Goal: Information Seeking & Learning: Learn about a topic

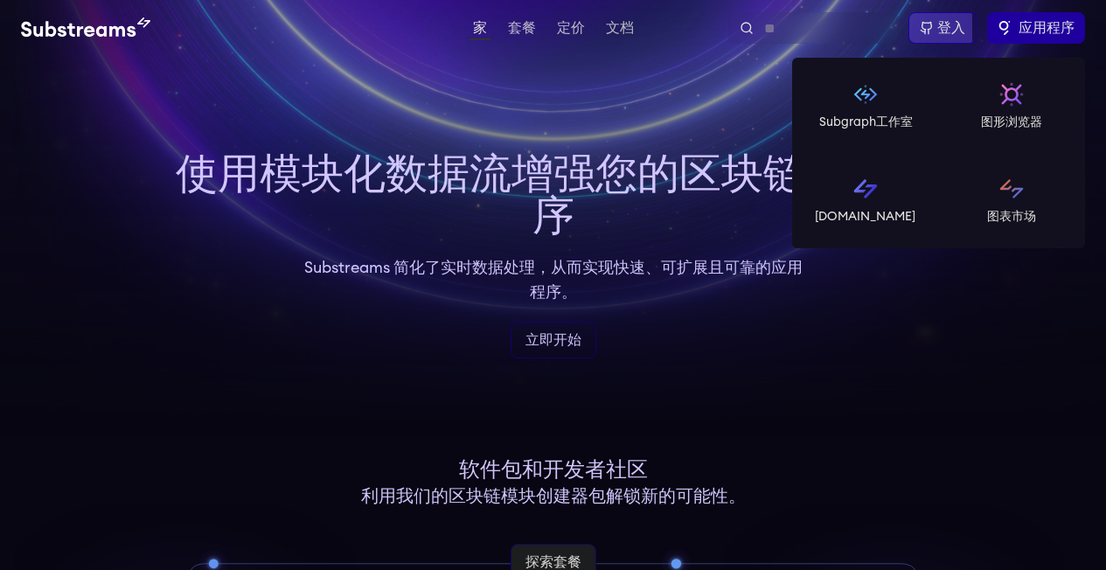
click at [1056, 33] on font "应用程序" at bounding box center [1046, 28] width 56 height 14
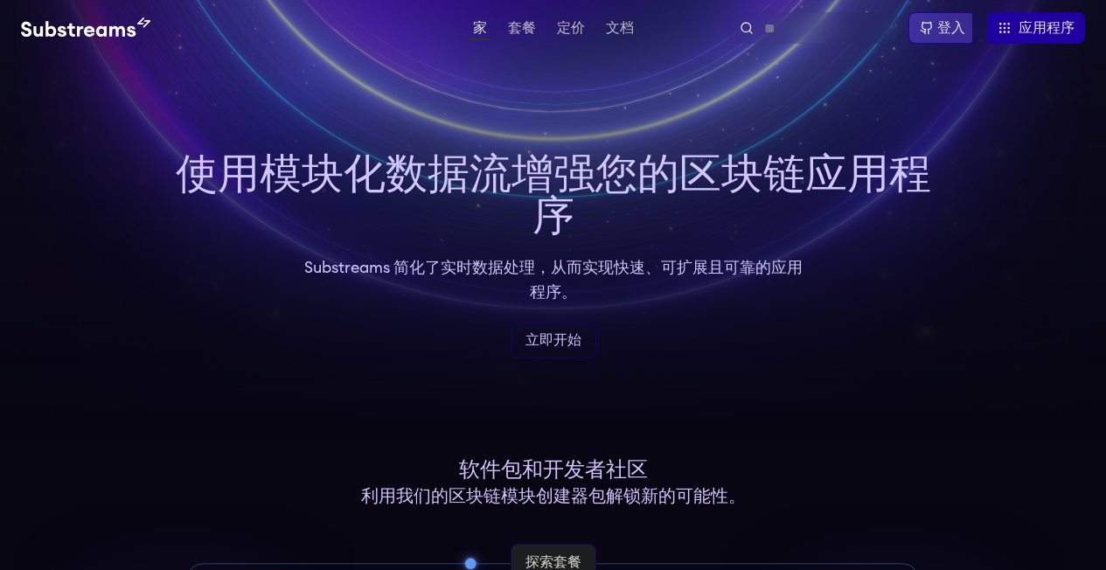
click at [662, 134] on video at bounding box center [553, 218] width 1106 height 437
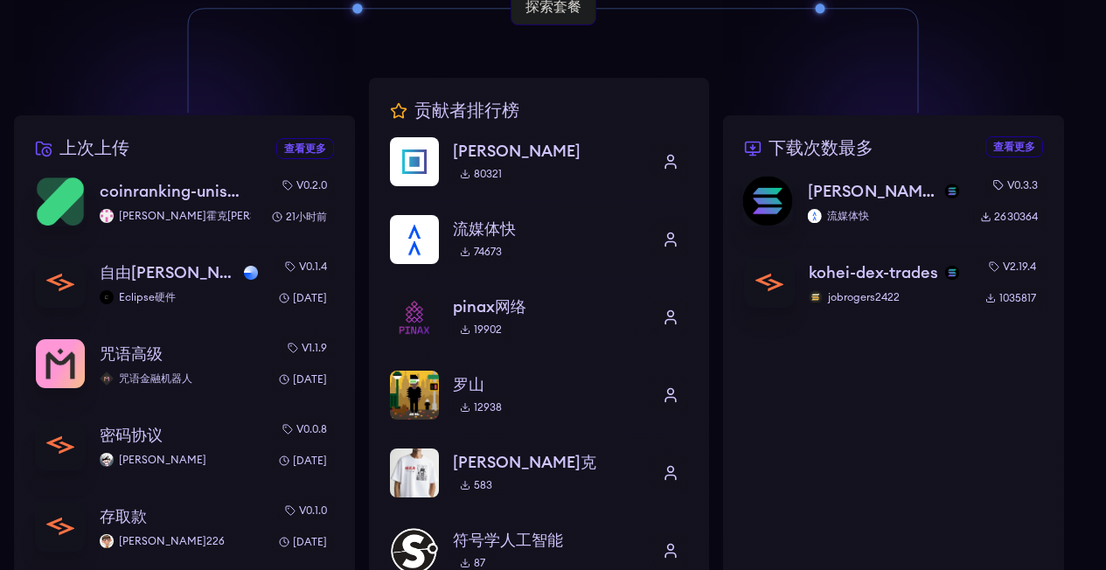
scroll to position [389, 0]
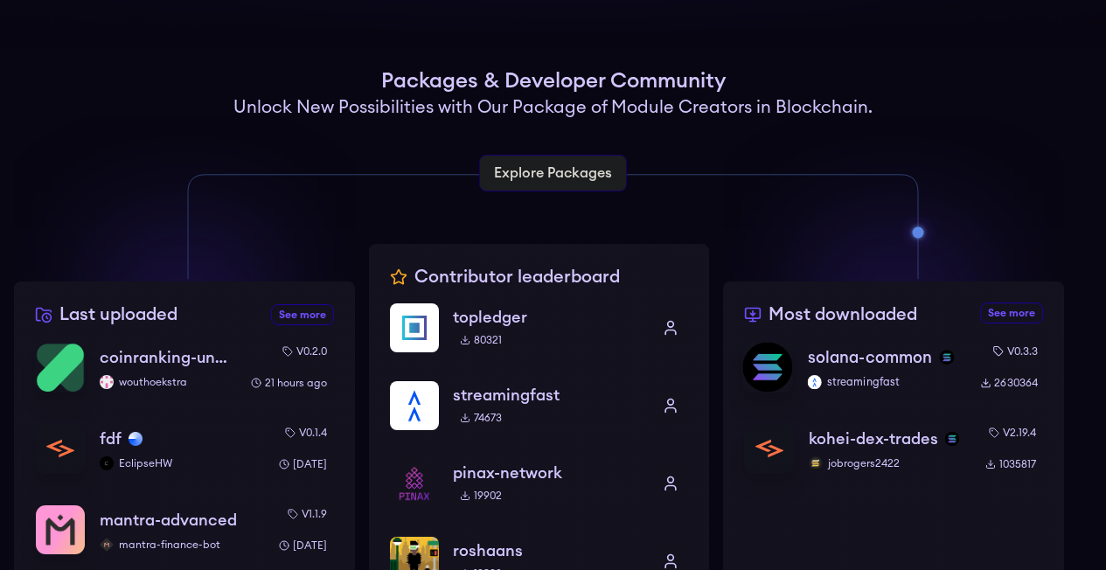
click at [870, 356] on p "solana-common" at bounding box center [870, 357] width 125 height 24
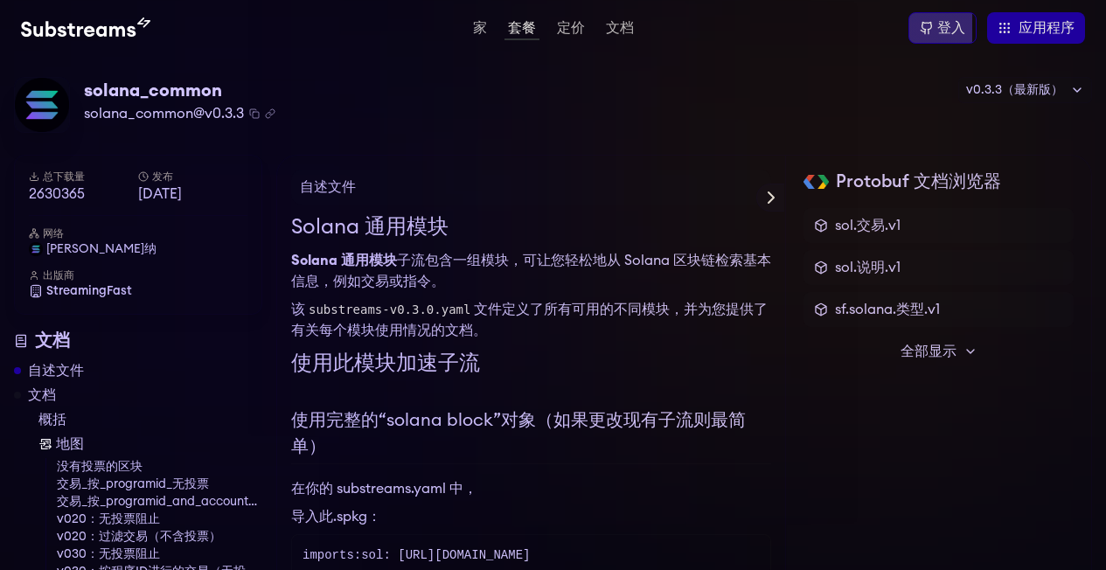
click at [976, 351] on icon at bounding box center [970, 351] width 14 height 14
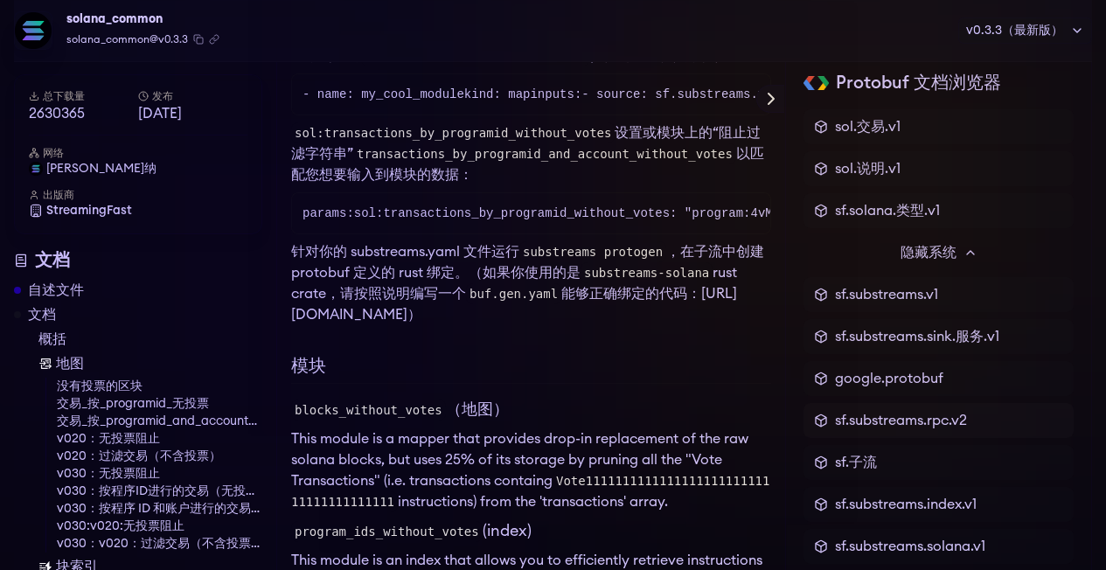
scroll to position [1364, 0]
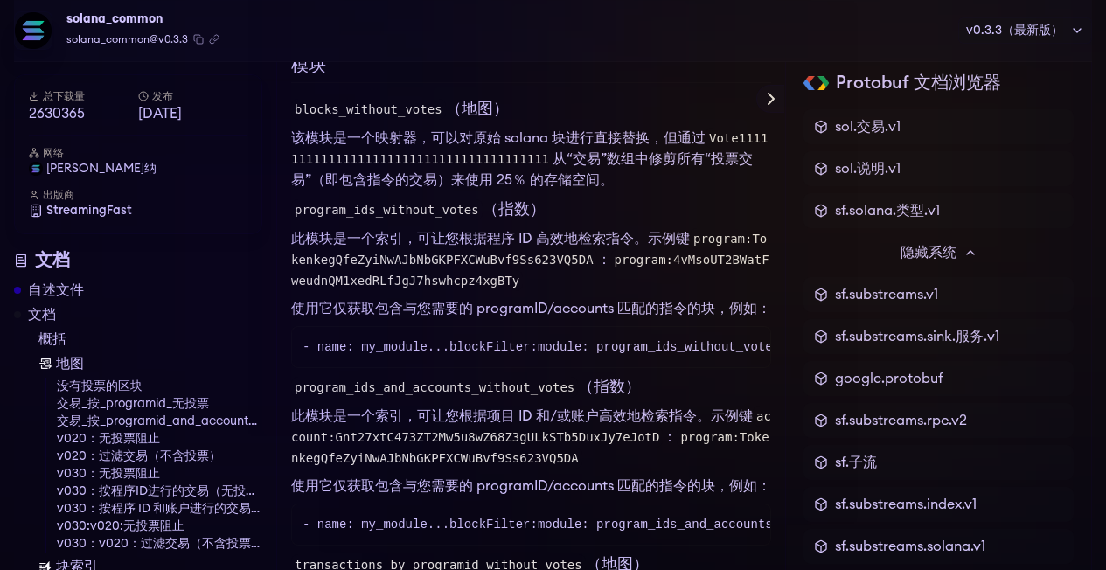
click at [404, 120] on code "blocks_without_votes" at bounding box center [368, 109] width 155 height 21
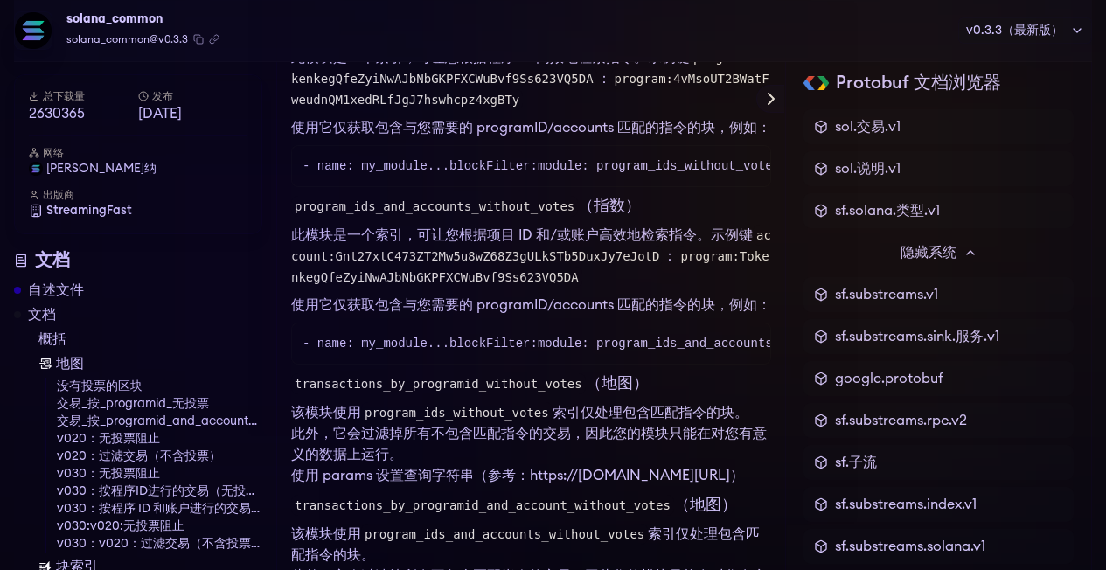
scroll to position [205, 0]
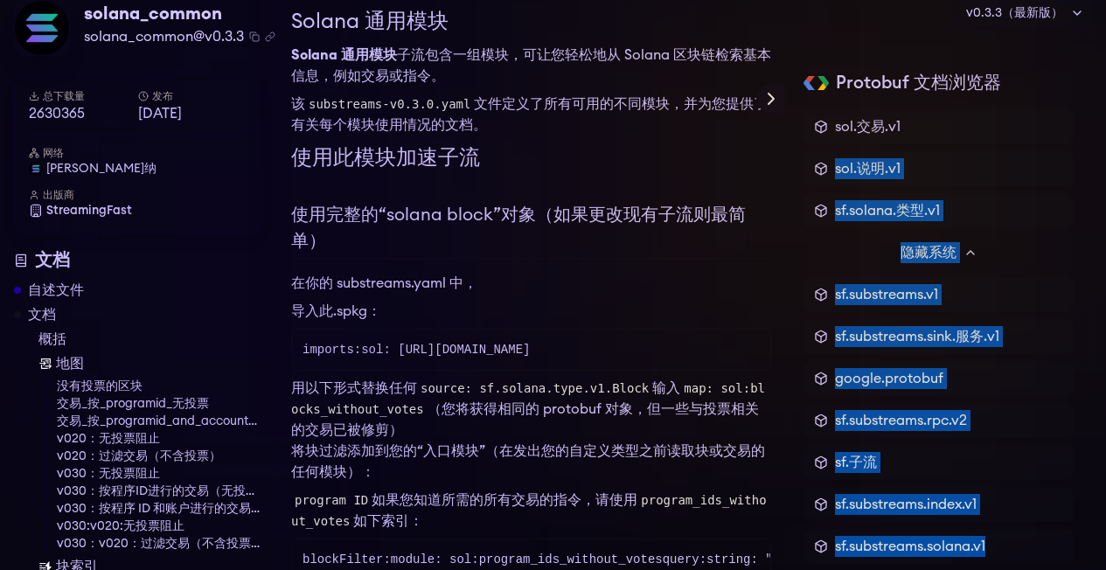
drag, startPoint x: 1118, startPoint y: 130, endPoint x: 1100, endPoint y: 16, distance: 115.8
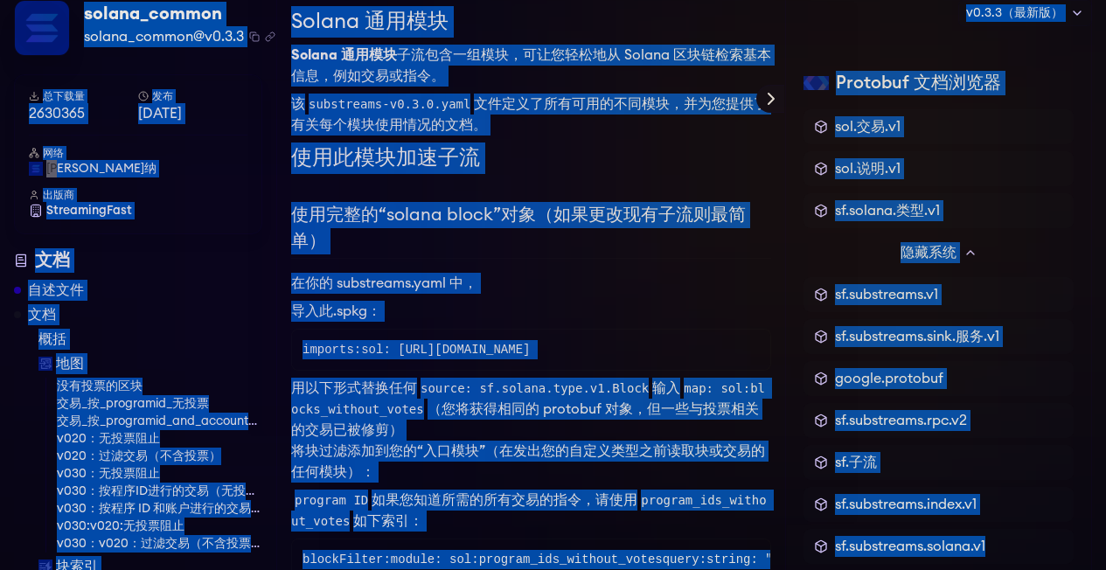
scroll to position [0, 0]
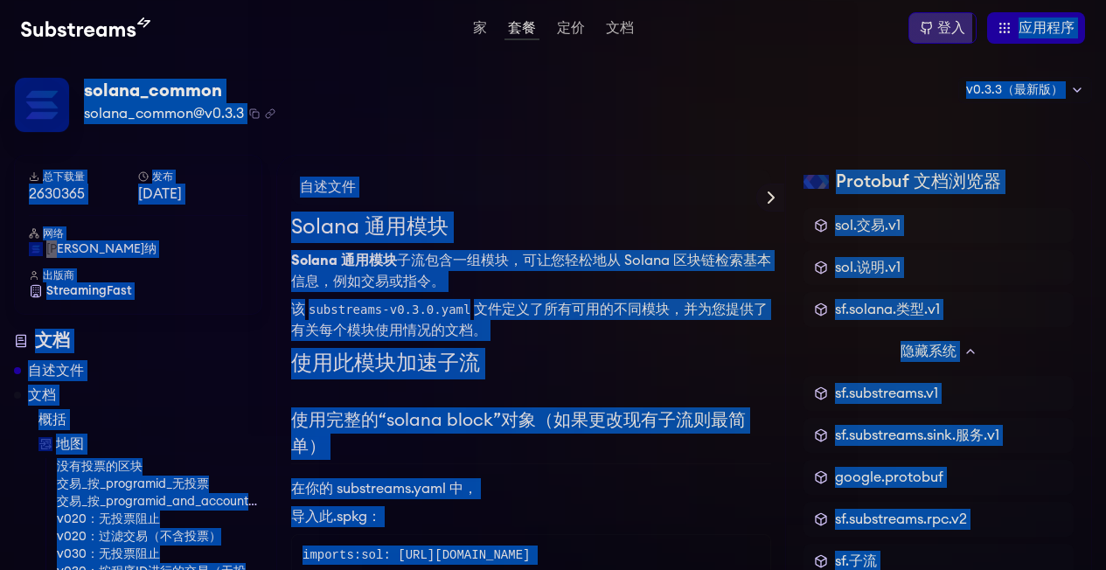
click at [816, 94] on div "solana_common solana_common@v0.3.3 已复制！ 已复制！ v0.3.3（最新版） v0.3.3（最新版） v0.3.2 v0.…" at bounding box center [553, 105] width 1078 height 57
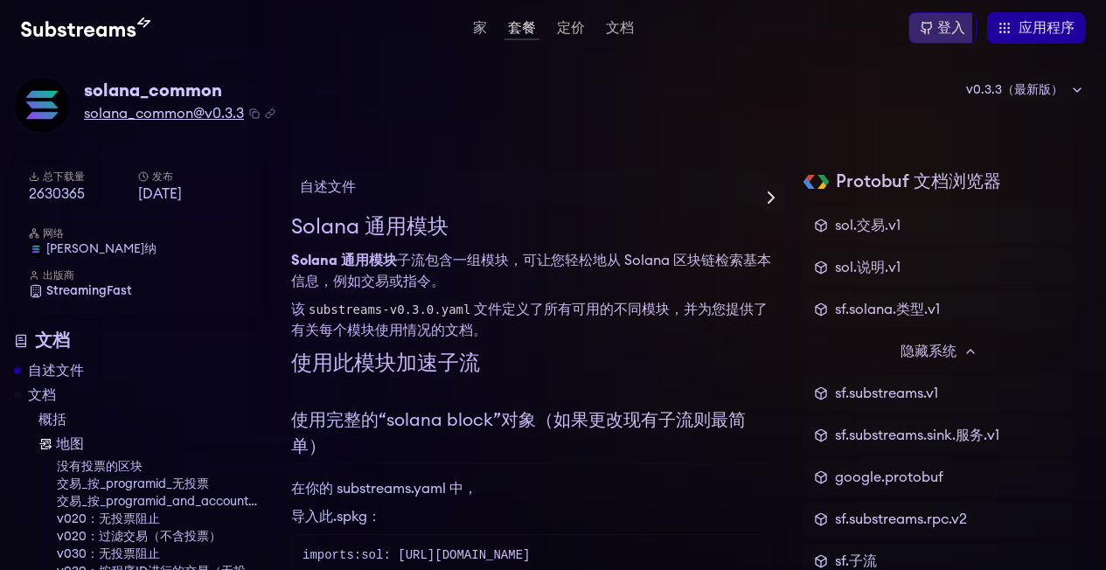
click at [205, 116] on font "solana_common@v0.3.3" at bounding box center [164, 114] width 160 height 14
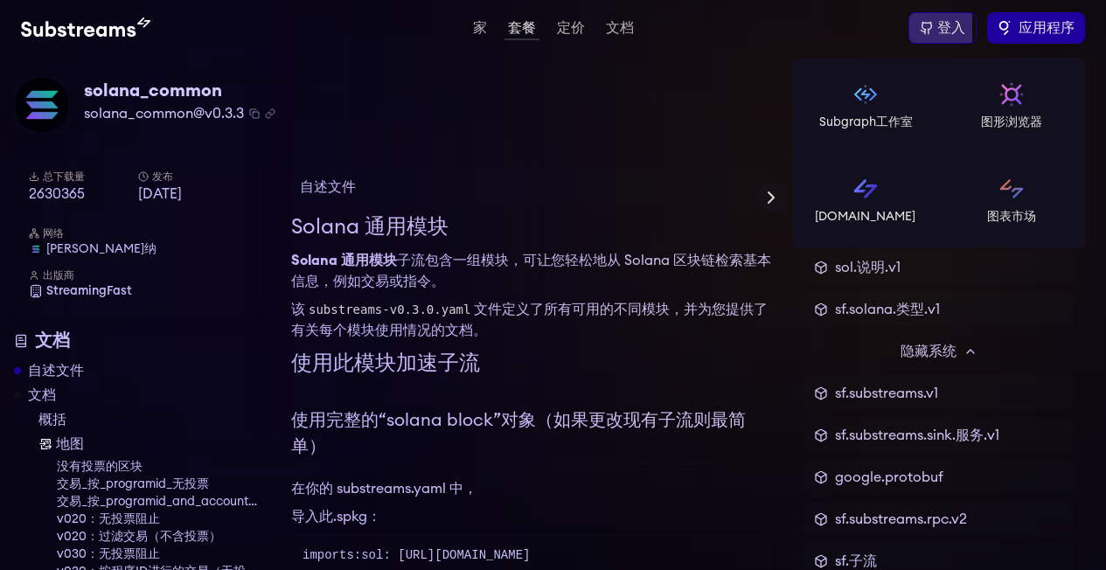
click at [1045, 22] on font "应用程序" at bounding box center [1046, 28] width 56 height 14
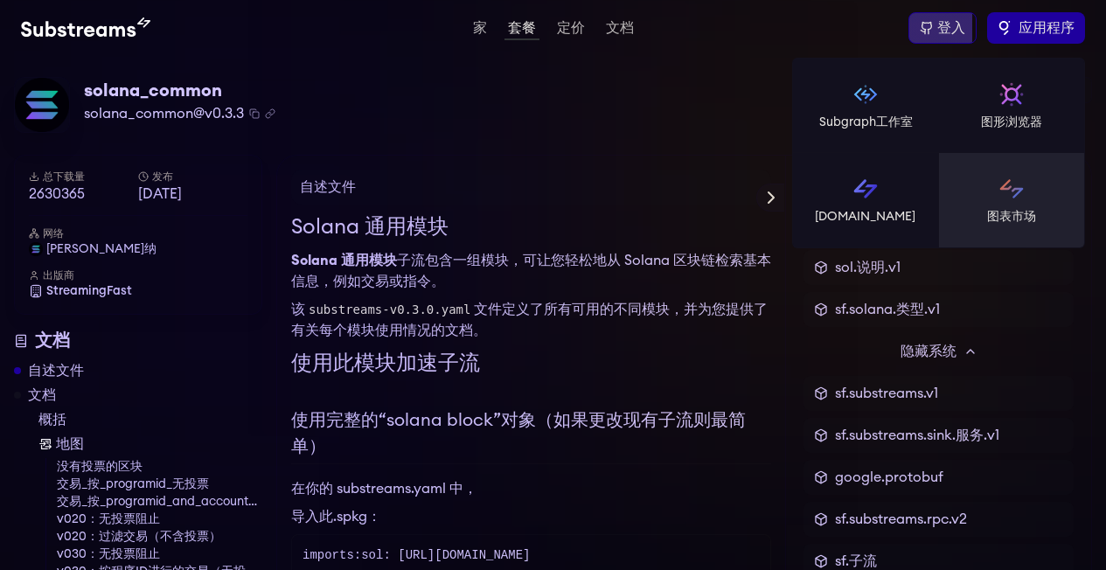
click at [1024, 213] on font "图表市场" at bounding box center [1011, 217] width 49 height 12
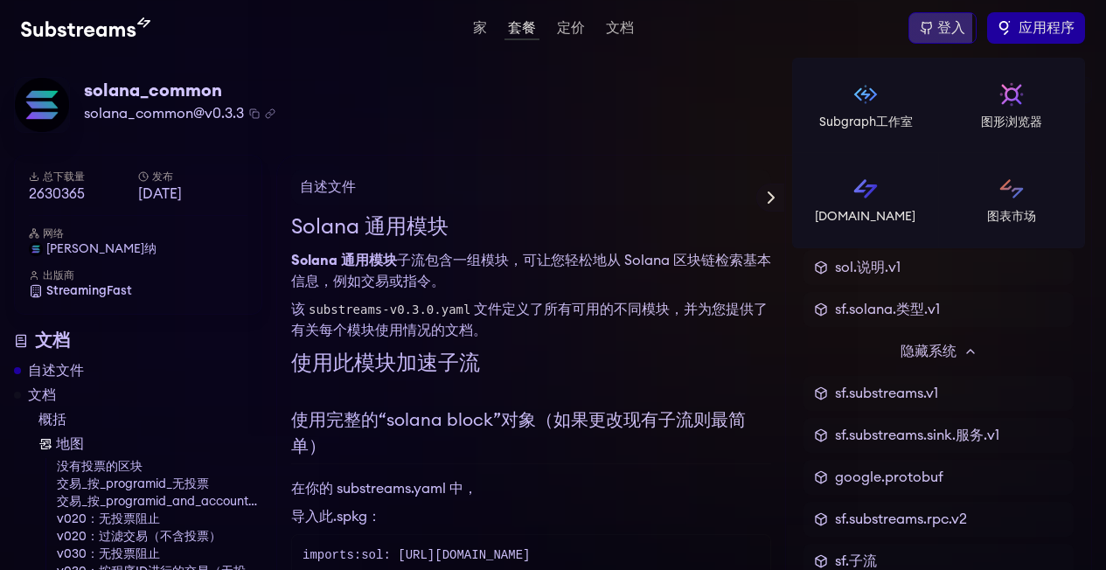
click at [1053, 27] on font "应用程序" at bounding box center [1046, 28] width 56 height 14
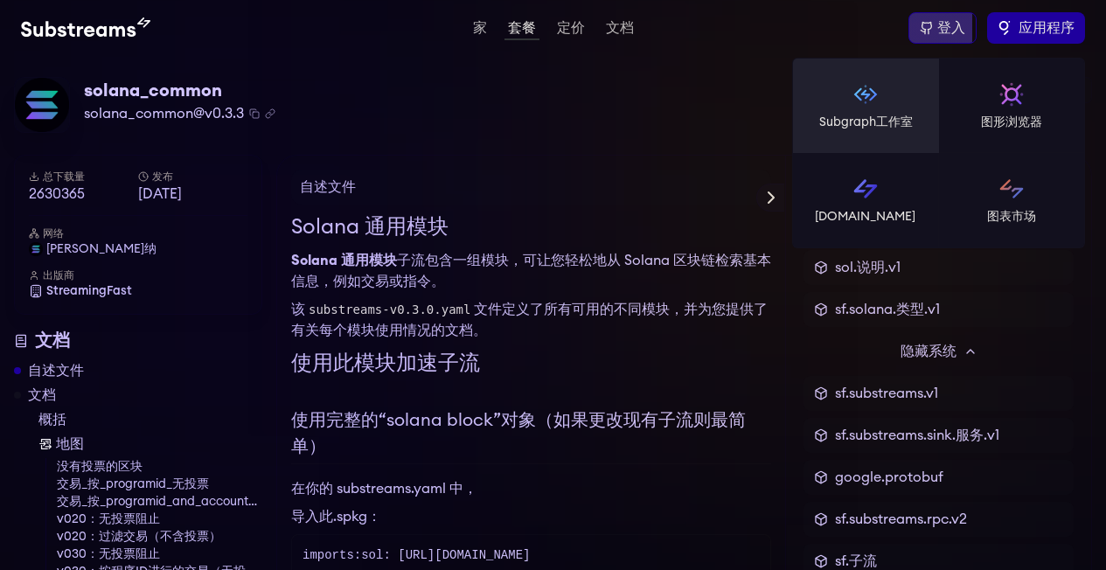
click at [896, 101] on link "Subgraph工作室" at bounding box center [866, 106] width 146 height 94
